Goal: Transaction & Acquisition: Subscribe to service/newsletter

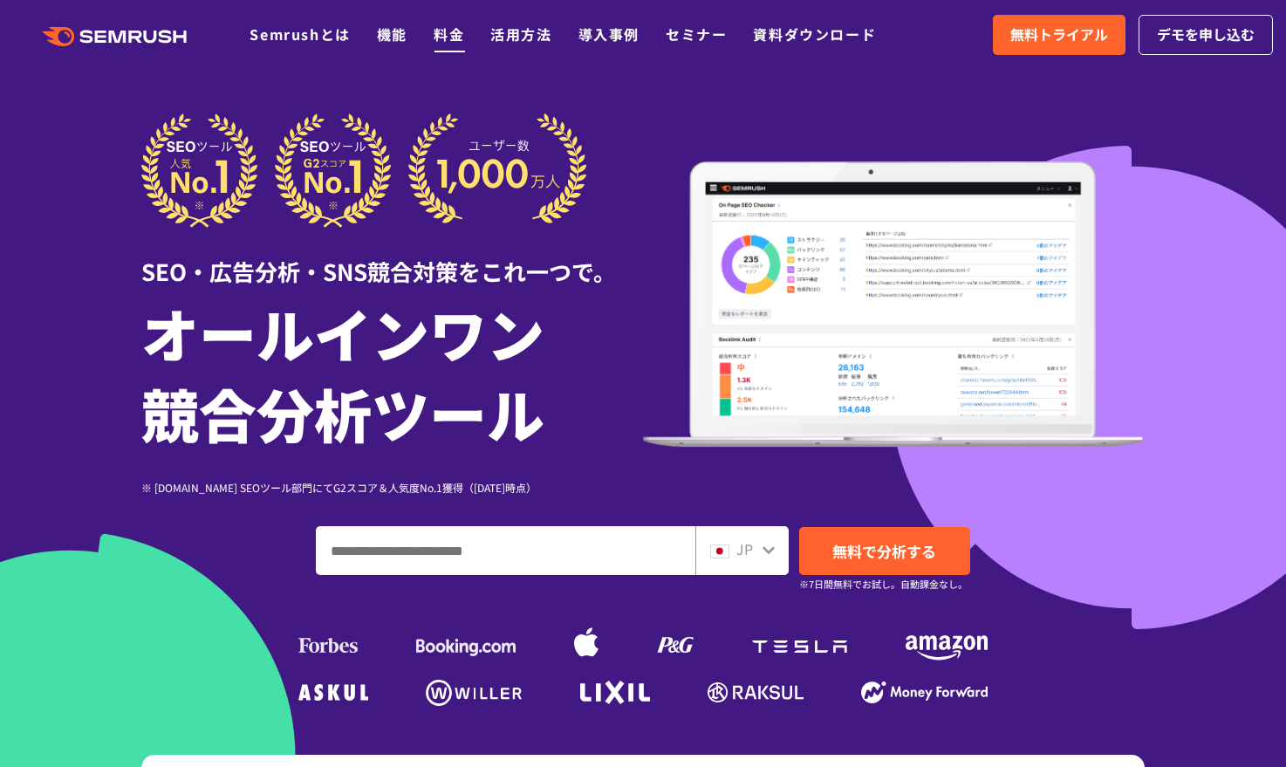
click at [449, 27] on link "料金" at bounding box center [448, 34] width 31 height 21
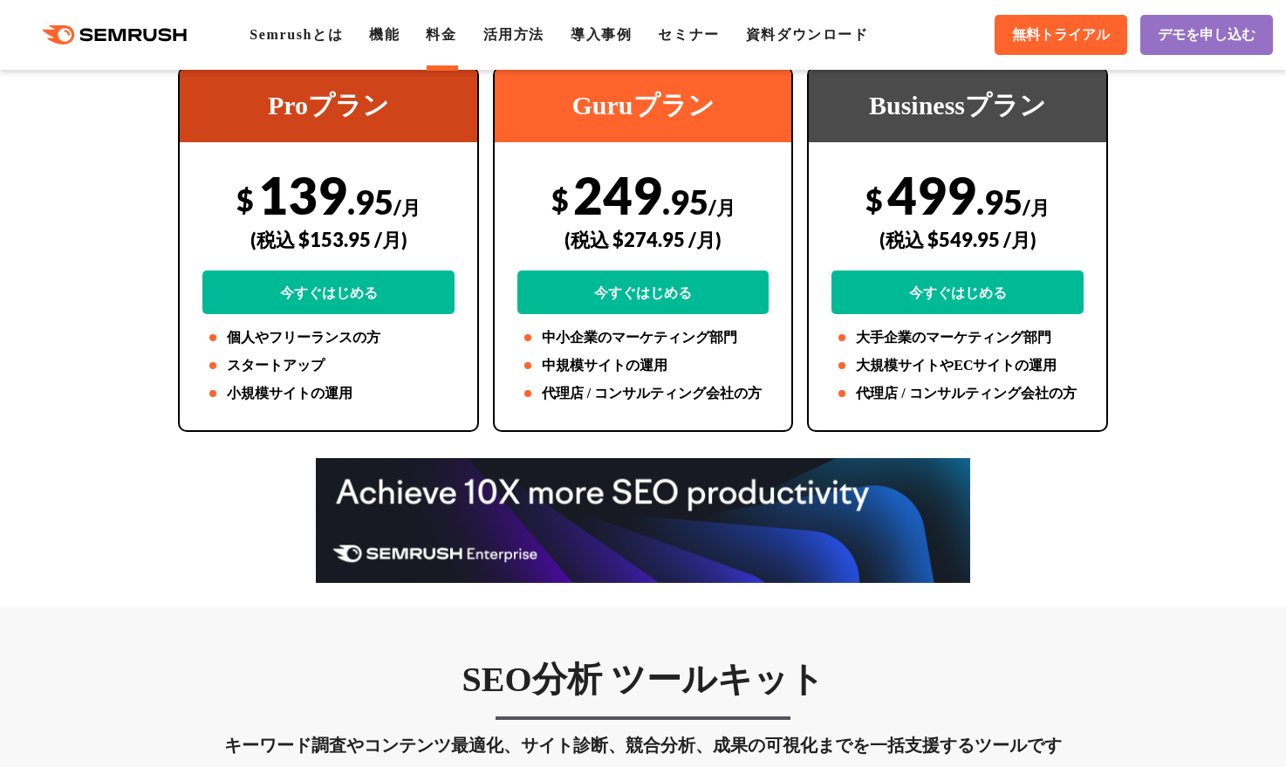
scroll to position [436, 0]
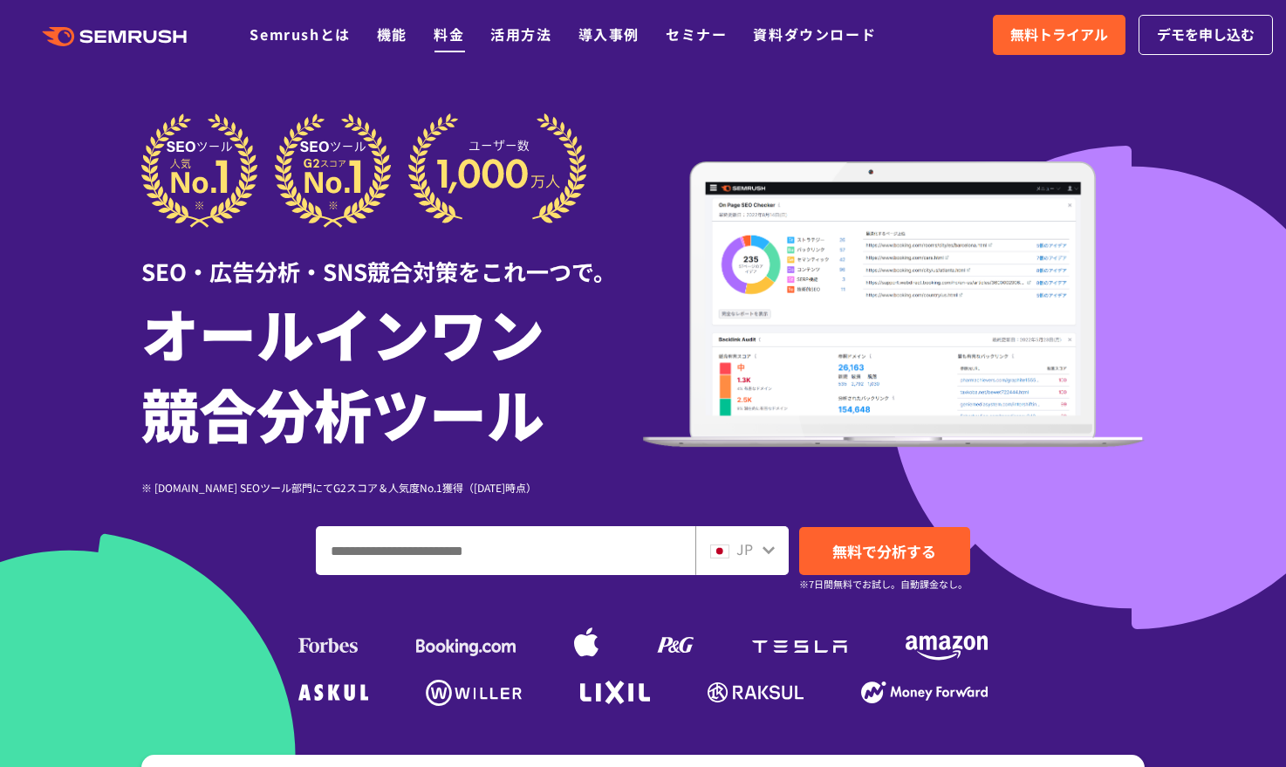
click at [451, 33] on link "料金" at bounding box center [448, 34] width 31 height 21
click at [363, 562] on input "ドメイン、キーワードまたはURLを入力してください" at bounding box center [506, 550] width 378 height 47
paste input "**********"
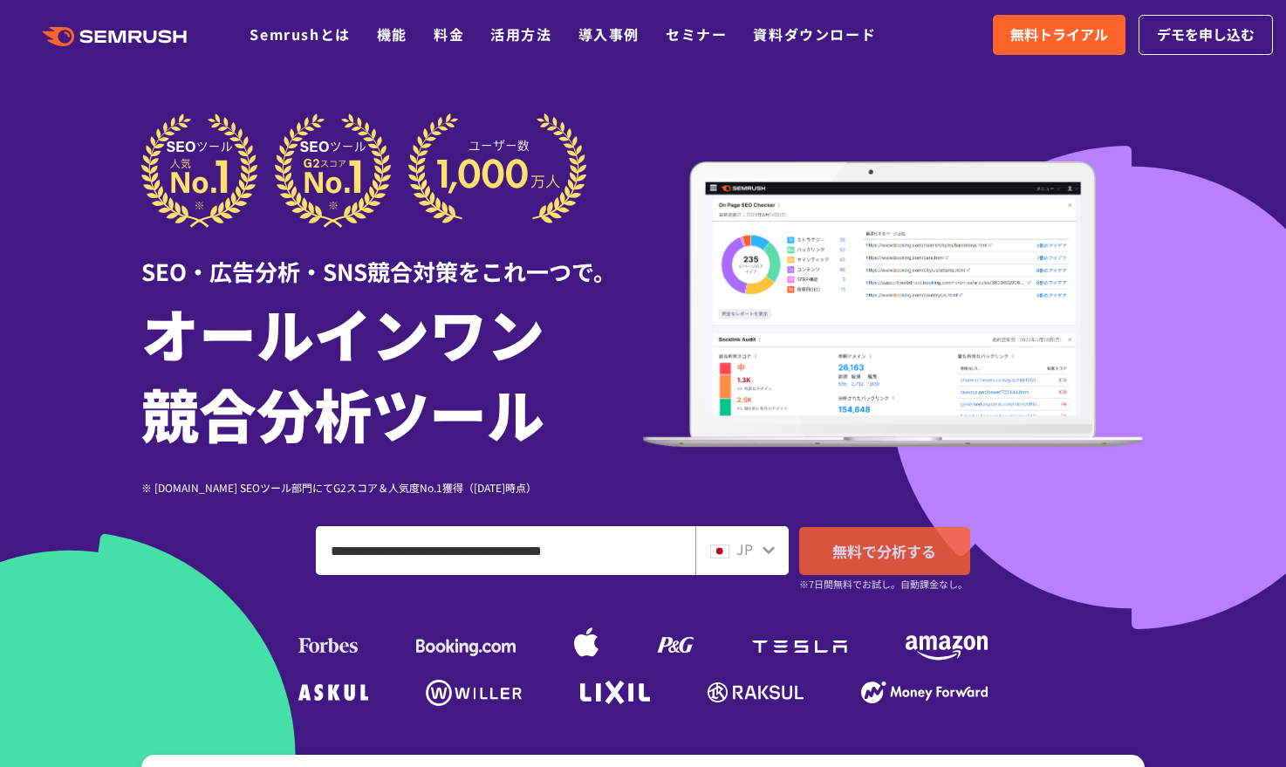
type input "**********"
click at [879, 549] on span "無料で分析する" at bounding box center [884, 551] width 104 height 22
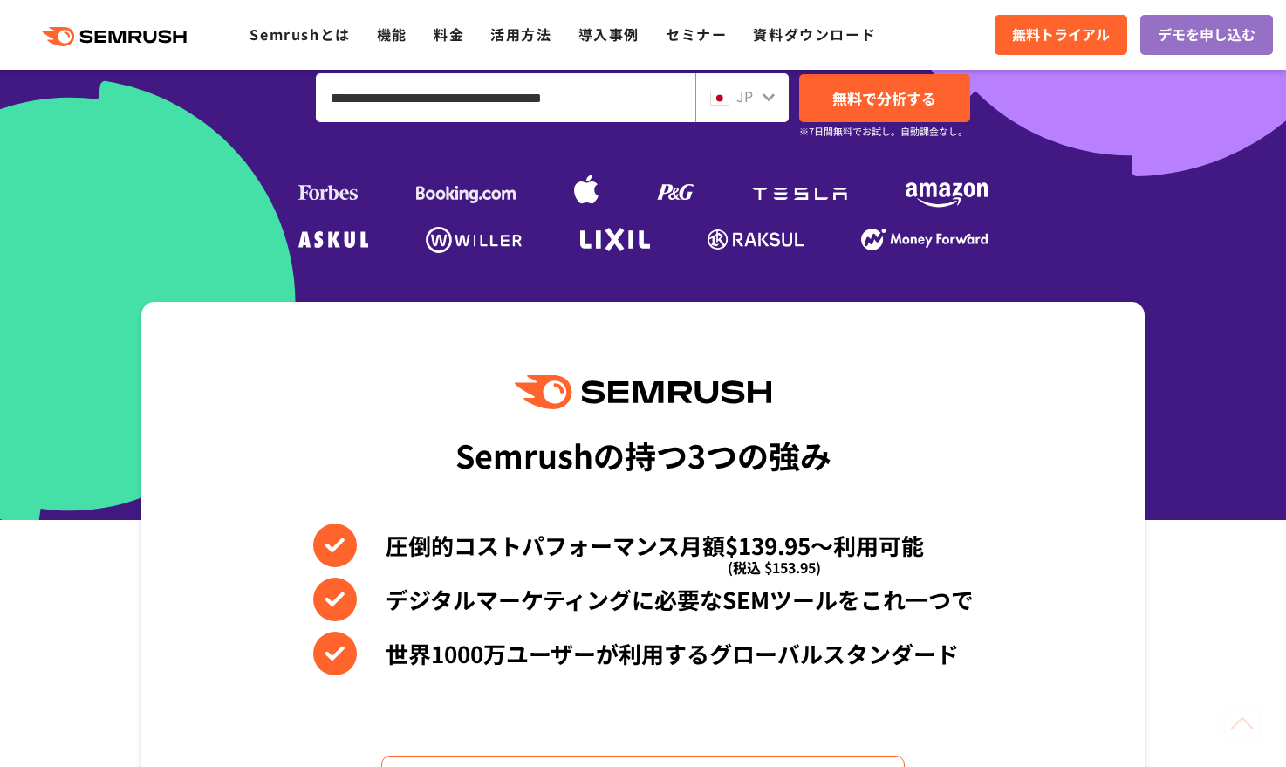
scroll to position [582, 0]
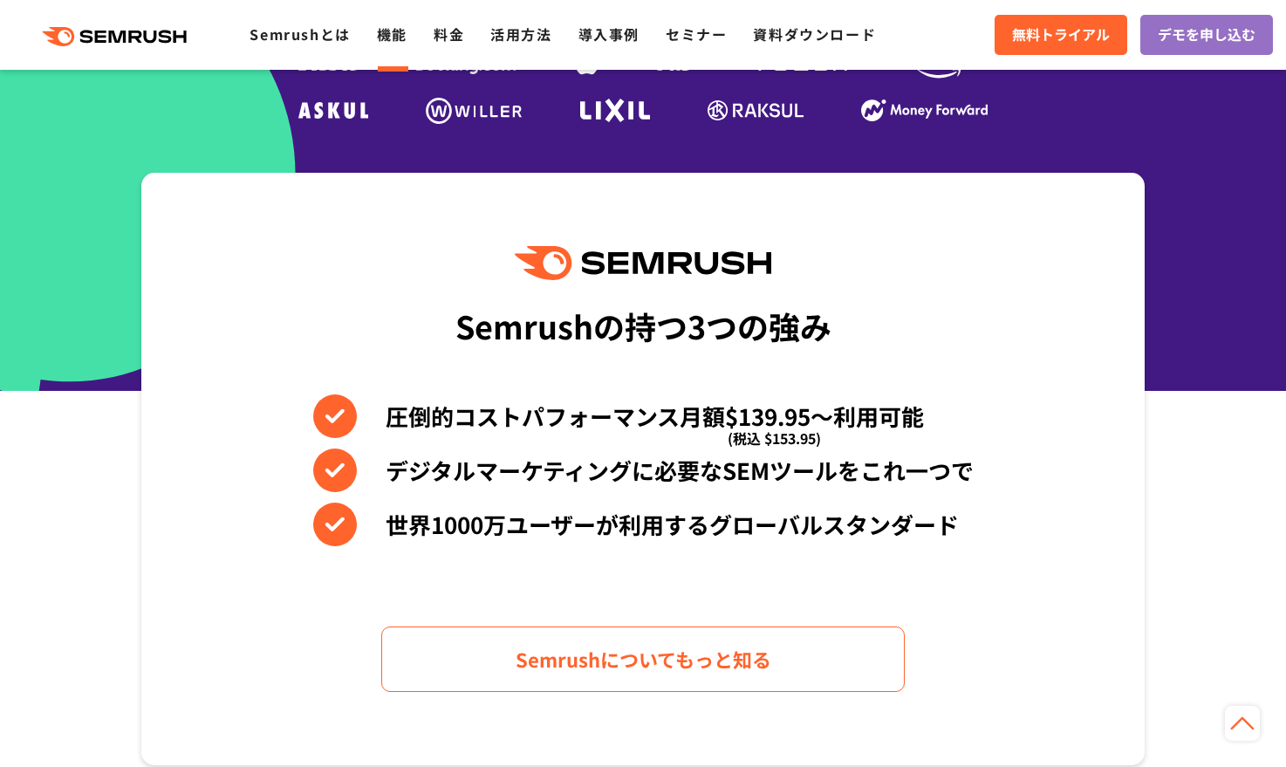
click at [390, 38] on link "機能" at bounding box center [392, 34] width 31 height 21
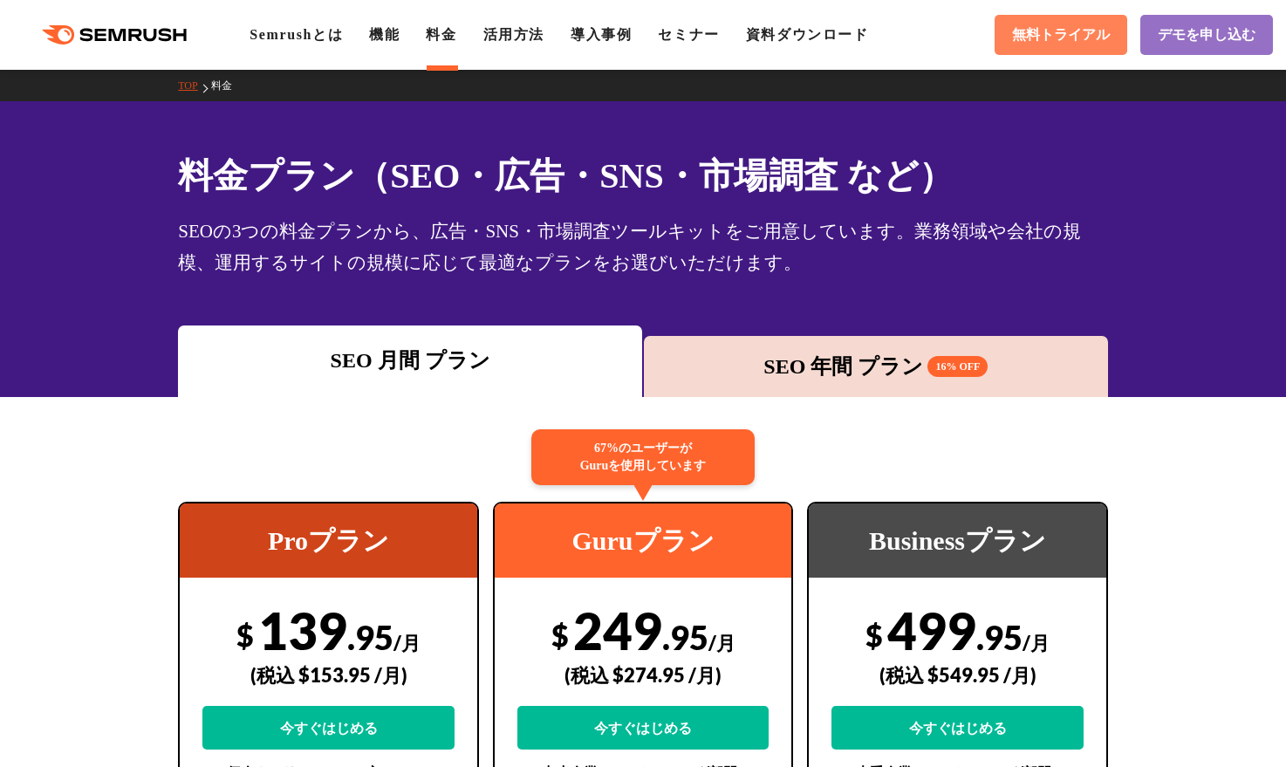
click at [1077, 39] on span "無料トライアル" at bounding box center [1061, 35] width 98 height 18
click at [310, 34] on link "Semrushとは" at bounding box center [295, 34] width 93 height 15
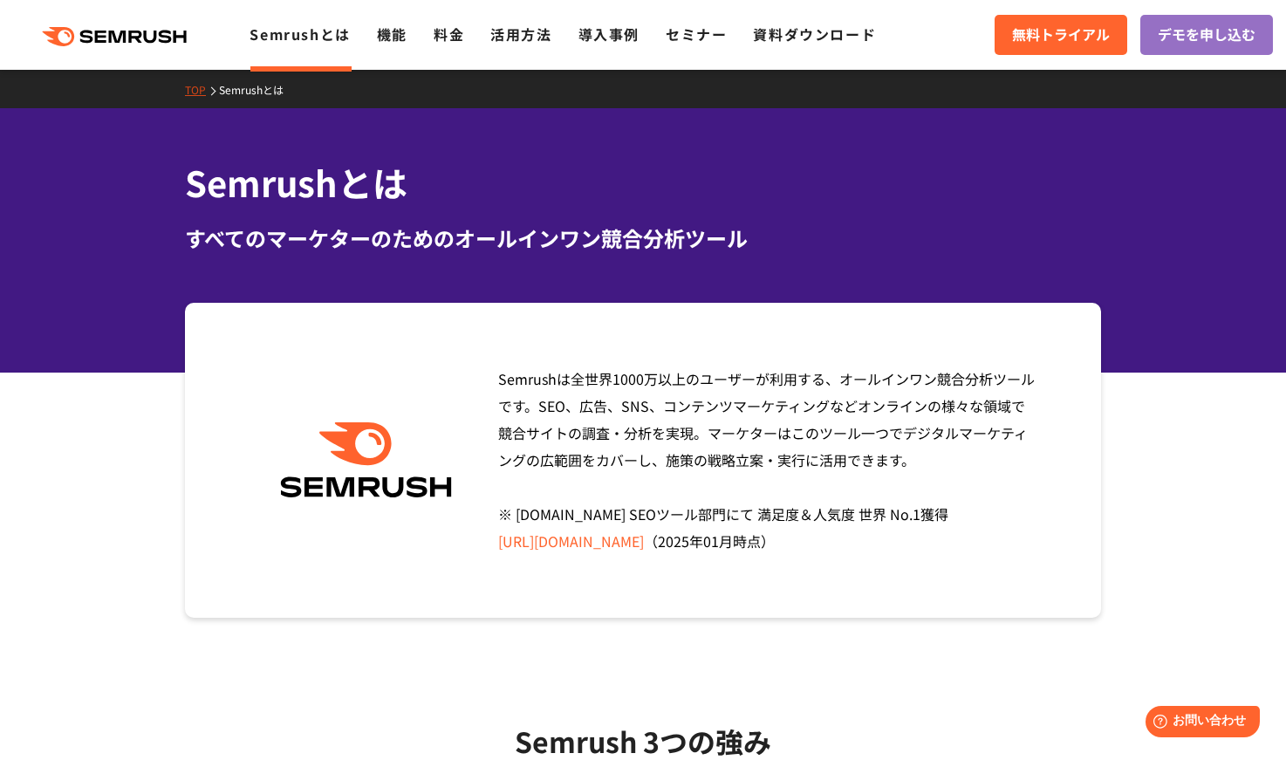
click at [186, 85] on link "TOP" at bounding box center [202, 89] width 34 height 15
